Goal: Information Seeking & Learning: Learn about a topic

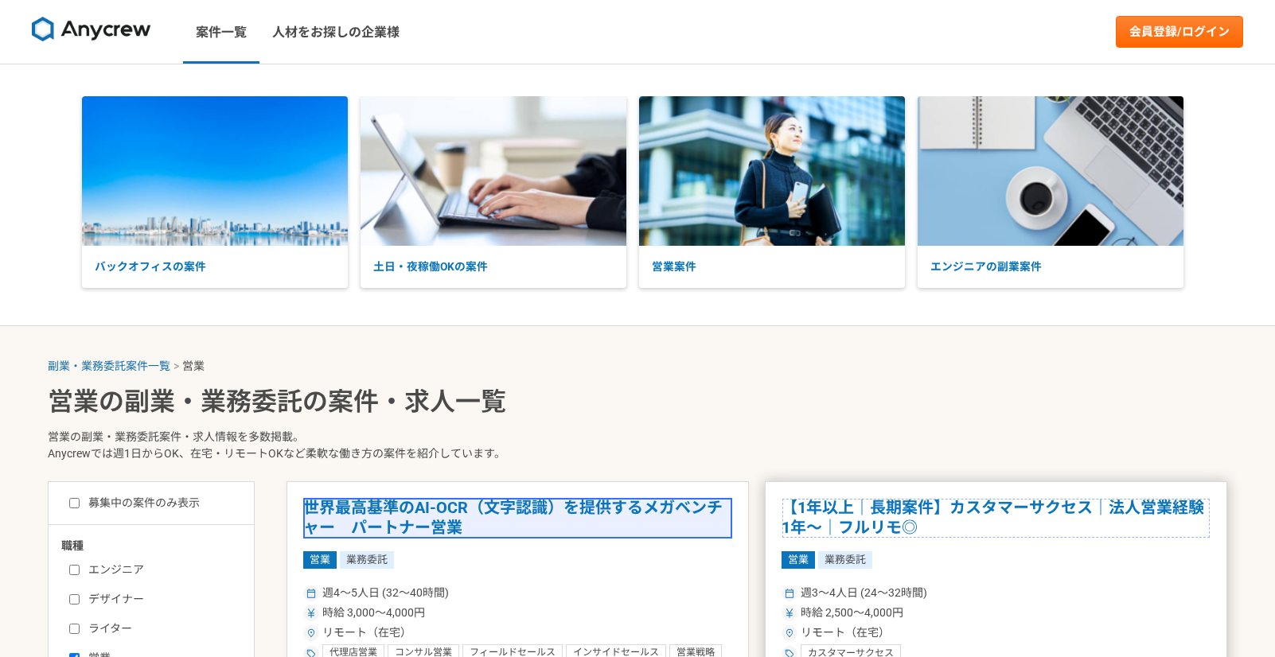
scroll to position [258, 0]
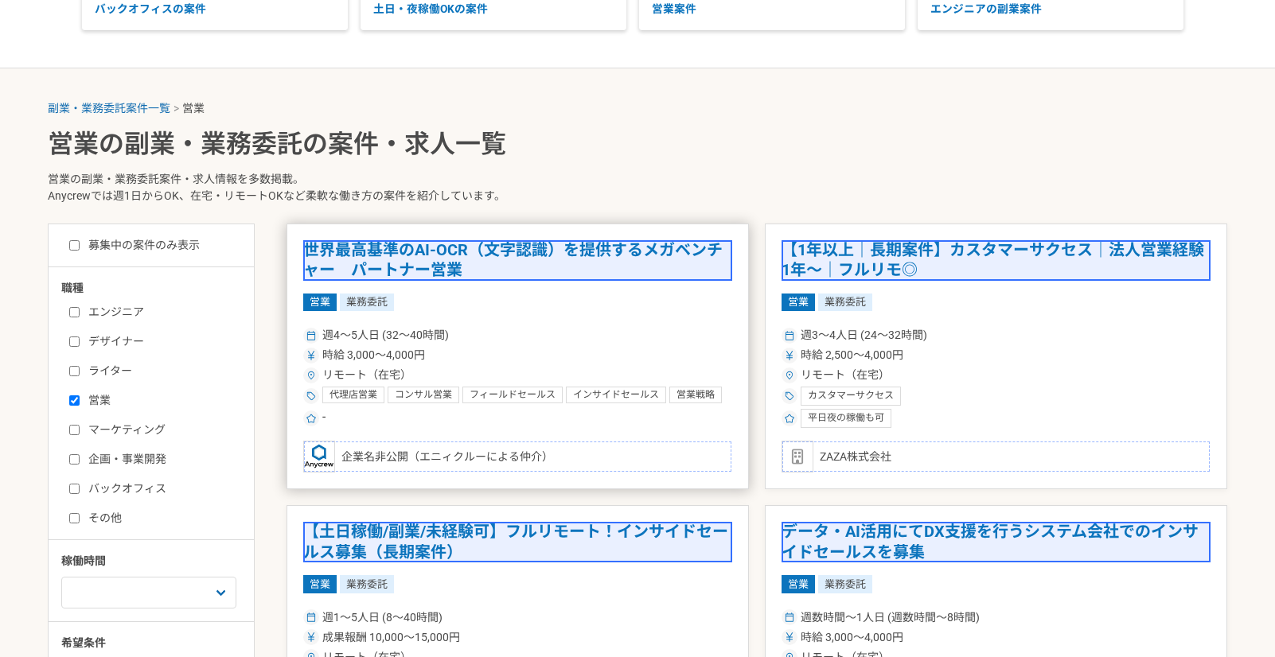
click at [727, 428] on div "-" at bounding box center [517, 418] width 429 height 19
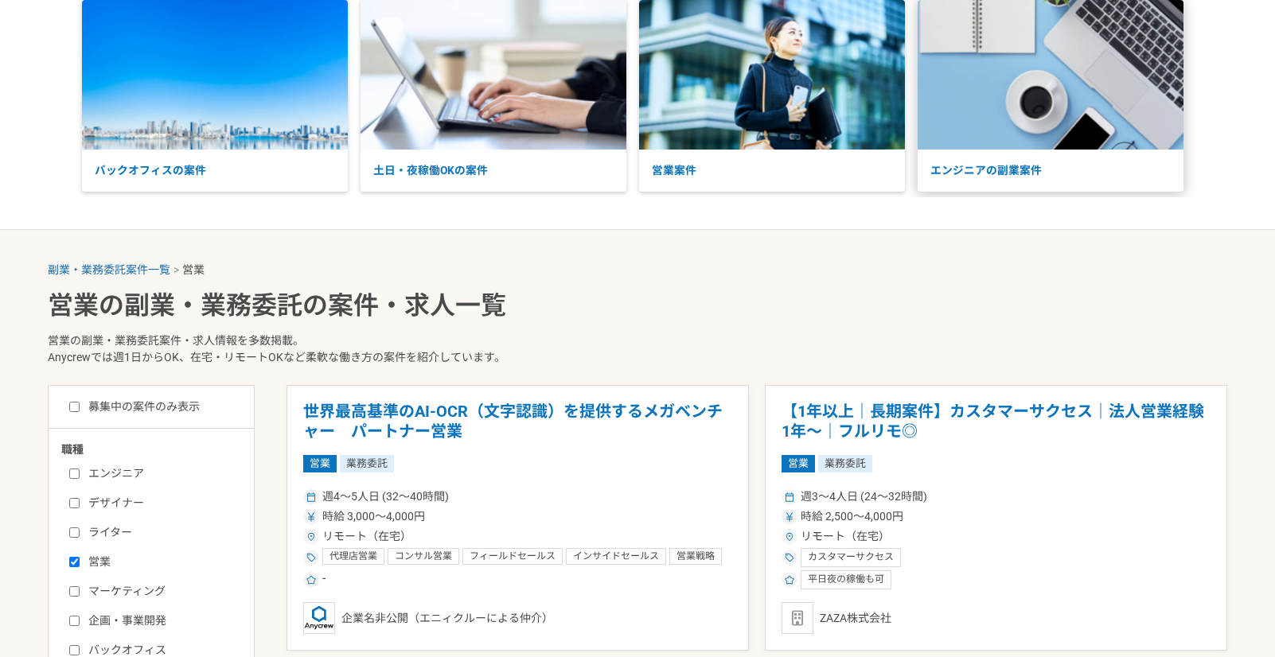
scroll to position [6, 0]
